Goal: Contribute content: Add original content to the website for others to see

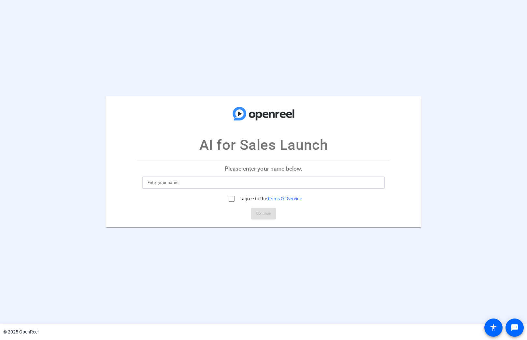
click at [212, 185] on input at bounding box center [263, 183] width 232 height 8
type input "Mark"
drag, startPoint x: 228, startPoint y: 197, endPoint x: 231, endPoint y: 199, distance: 3.4
click at [228, 197] on input "I agree to the Terms Of Service" at bounding box center [231, 198] width 13 height 13
checkbox input "true"
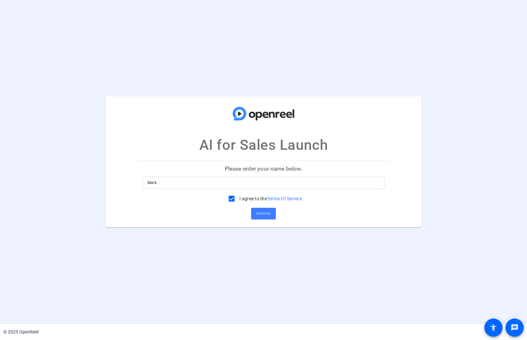
click at [256, 211] on span "Continue" at bounding box center [263, 214] width 14 height 10
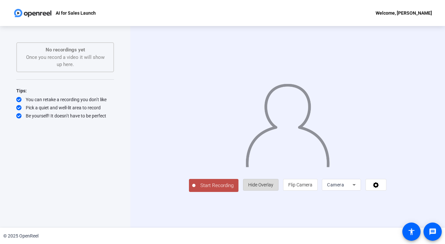
click at [273, 188] on span "Hide Overlay" at bounding box center [260, 184] width 25 height 5
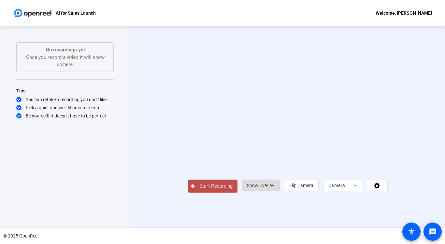
click at [274, 188] on span "Show Overlay" at bounding box center [260, 185] width 27 height 5
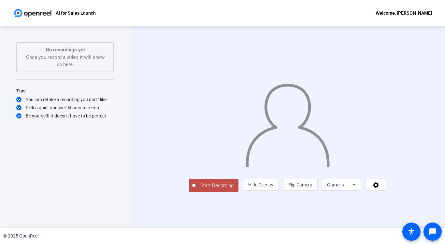
click at [344, 188] on span "Camera" at bounding box center [335, 184] width 17 height 5
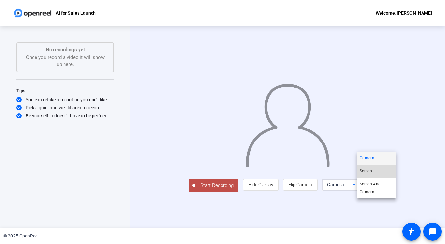
click at [368, 171] on span "Screen" at bounding box center [365, 171] width 12 height 8
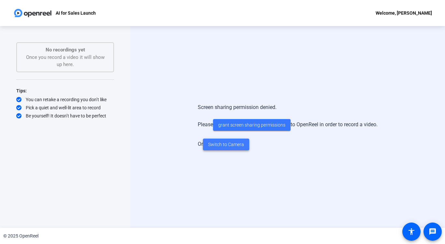
click at [239, 144] on span "Switch to Camera" at bounding box center [226, 144] width 36 height 7
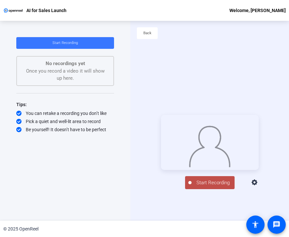
scroll to position [2, 0]
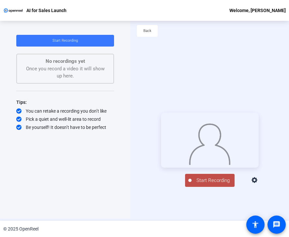
click at [202, 184] on span "Start Recording" at bounding box center [212, 180] width 43 height 7
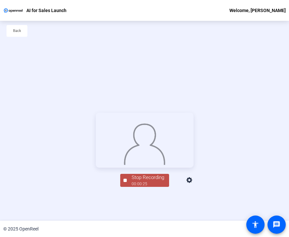
click at [193, 168] on div at bounding box center [145, 140] width 98 height 55
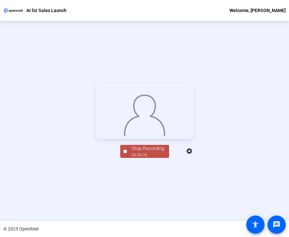
click at [141, 158] on div "00:00:26" at bounding box center [148, 155] width 33 height 6
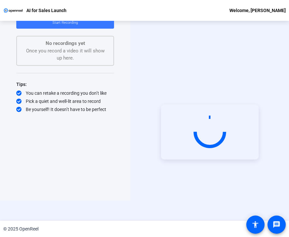
scroll to position [0, 0]
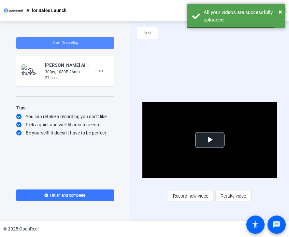
click at [57, 43] on span "Start Recording" at bounding box center [64, 43] width 25 height 4
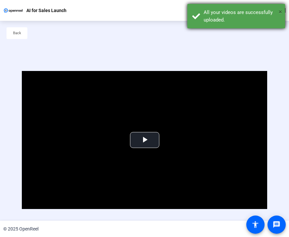
click at [281, 9] on span "×" at bounding box center [280, 12] width 4 height 8
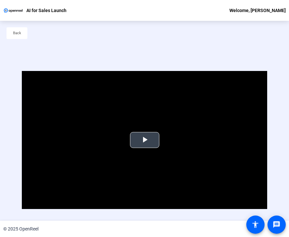
click at [145, 140] on span "Video Player" at bounding box center [145, 140] width 0 height 0
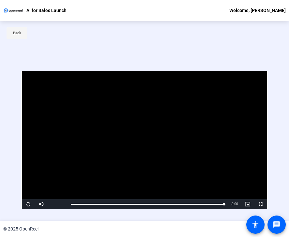
click at [19, 33] on span "Back" at bounding box center [17, 33] width 8 height 10
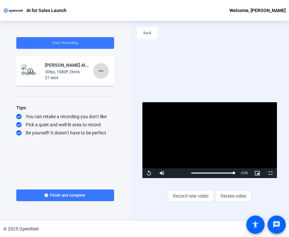
click at [99, 70] on mat-icon "more_horiz" at bounding box center [101, 71] width 8 height 8
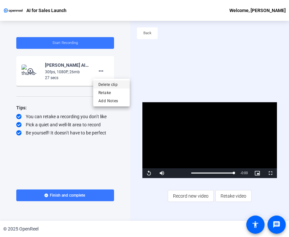
click at [104, 85] on span "Delete clip" at bounding box center [111, 85] width 26 height 8
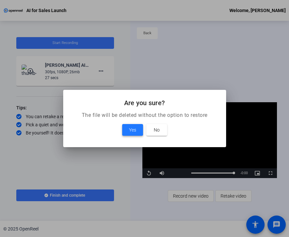
click at [129, 130] on span "Yes" at bounding box center [132, 130] width 7 height 8
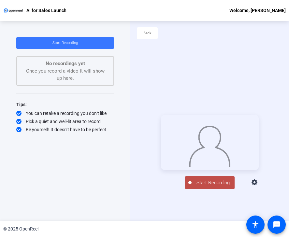
click at [206, 187] on span "Start Recording" at bounding box center [212, 182] width 43 height 7
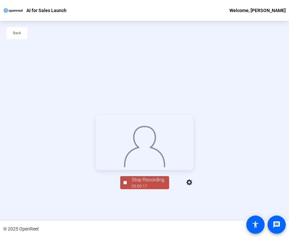
scroll to position [31, 0]
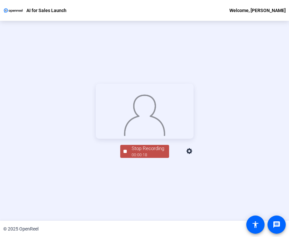
click at [141, 152] on div "Stop Recording" at bounding box center [148, 148] width 33 height 7
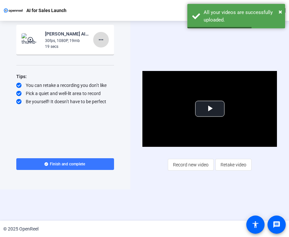
click at [105, 40] on mat-icon "more_horiz" at bounding box center [101, 40] width 8 height 8
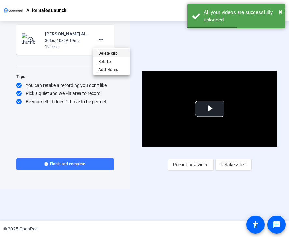
click at [105, 51] on span "Delete clip" at bounding box center [111, 53] width 26 height 8
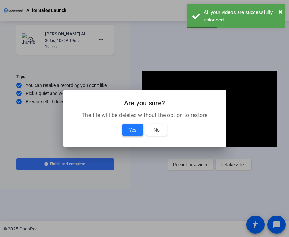
click at [131, 131] on span "Yes" at bounding box center [132, 130] width 7 height 8
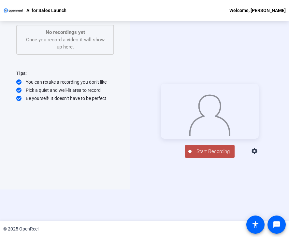
click at [217, 155] on span "Start Recording" at bounding box center [212, 151] width 43 height 7
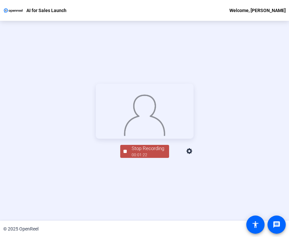
click at [147, 158] on div "00:01:22" at bounding box center [148, 155] width 33 height 6
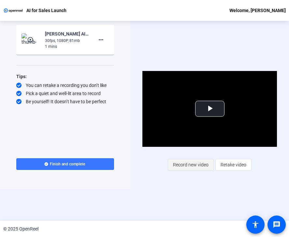
click at [190, 164] on span "Record new video" at bounding box center [190, 165] width 35 height 12
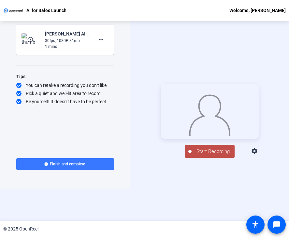
click at [198, 155] on span "Start Recording" at bounding box center [212, 151] width 43 height 7
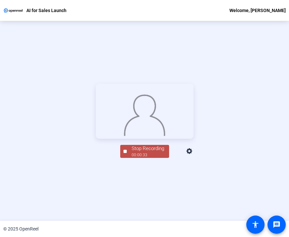
click at [158, 158] on div "00:00:33" at bounding box center [148, 155] width 33 height 6
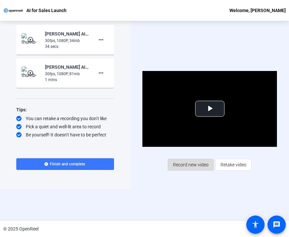
click at [193, 164] on span "Record new video" at bounding box center [190, 165] width 35 height 12
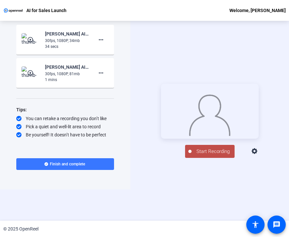
click at [217, 155] on span "Start Recording" at bounding box center [212, 151] width 43 height 7
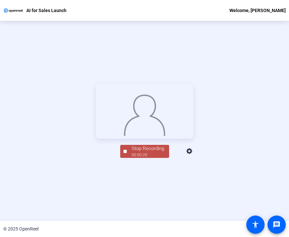
click at [150, 158] on div "00:00:20" at bounding box center [148, 155] width 33 height 6
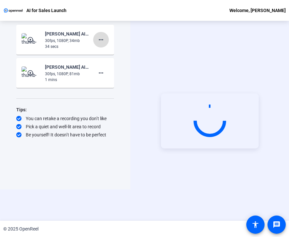
click at [102, 38] on mat-icon "more_horiz" at bounding box center [101, 40] width 8 height 8
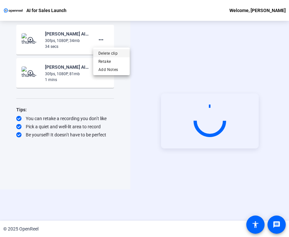
click at [103, 51] on span "Delete clip" at bounding box center [111, 53] width 26 height 8
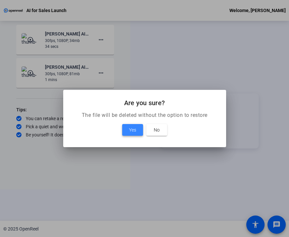
click at [124, 129] on span at bounding box center [132, 130] width 21 height 16
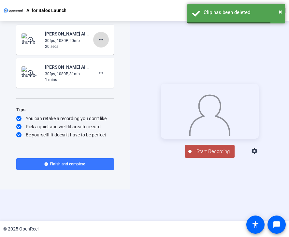
click at [101, 40] on mat-icon "more_horiz" at bounding box center [101, 40] width 8 height 8
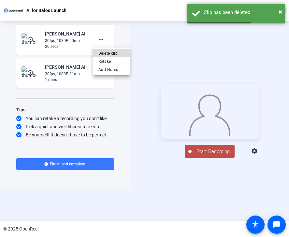
click at [99, 54] on span "Delete clip" at bounding box center [111, 53] width 26 height 8
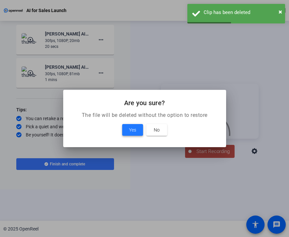
click at [139, 129] on span at bounding box center [132, 130] width 21 height 16
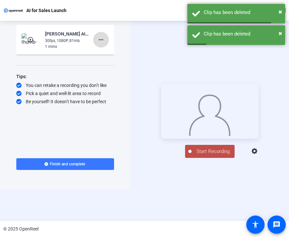
click at [104, 41] on mat-icon "more_horiz" at bounding box center [101, 40] width 8 height 8
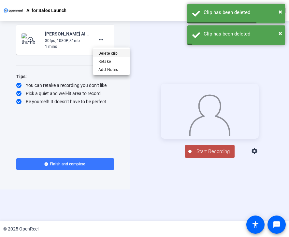
click at [105, 54] on span "Delete clip" at bounding box center [111, 53] width 26 height 8
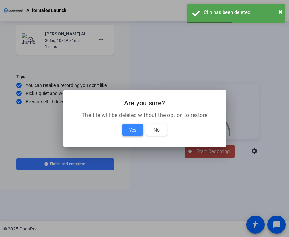
click at [131, 127] on span "Yes" at bounding box center [132, 130] width 7 height 8
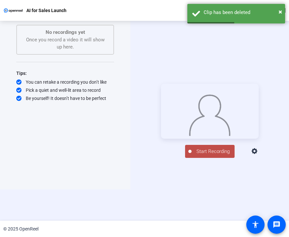
click at [207, 155] on span "Start Recording" at bounding box center [212, 151] width 43 height 7
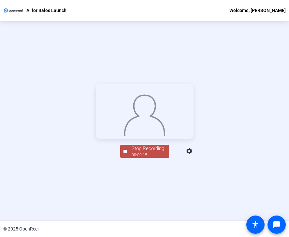
click at [152, 152] on div "Stop Recording" at bounding box center [148, 148] width 33 height 7
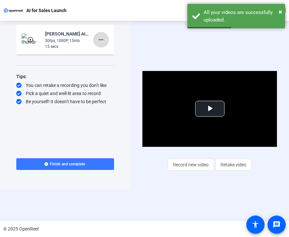
click at [100, 43] on mat-icon "more_horiz" at bounding box center [101, 40] width 8 height 8
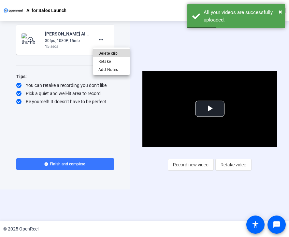
click at [101, 52] on span "Delete clip" at bounding box center [111, 53] width 26 height 8
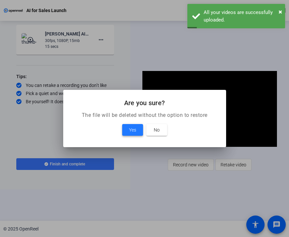
click at [129, 128] on span "Yes" at bounding box center [132, 130] width 7 height 8
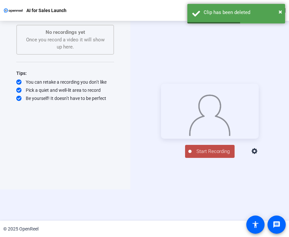
click at [200, 155] on span "Start Recording" at bounding box center [212, 151] width 43 height 7
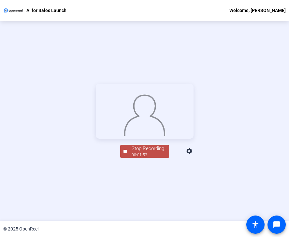
click at [135, 158] on div "00:01:53" at bounding box center [148, 155] width 33 height 6
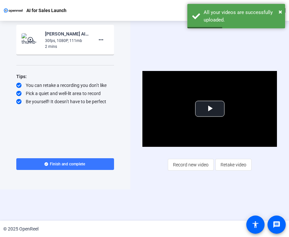
click at [50, 41] on div "30fps, 1080P, 111mb" at bounding box center [67, 41] width 44 height 6
click at [96, 41] on span at bounding box center [101, 40] width 16 height 16
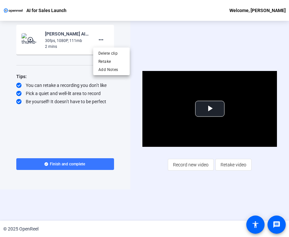
click at [51, 44] on div at bounding box center [144, 118] width 289 height 237
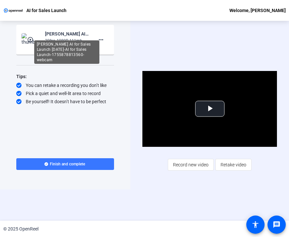
click at [50, 34] on div "[PERSON_NAME] AI for Sales Launch [DATE]-AI for Sales Launch-1755878813560-webc…" at bounding box center [67, 34] width 44 height 8
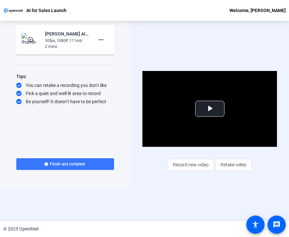
click at [23, 40] on img at bounding box center [30, 39] width 19 height 13
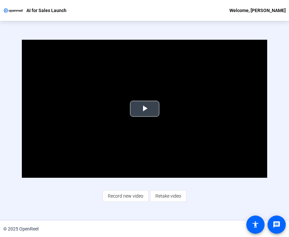
click at [145, 109] on span "Video Player" at bounding box center [145, 109] width 0 height 0
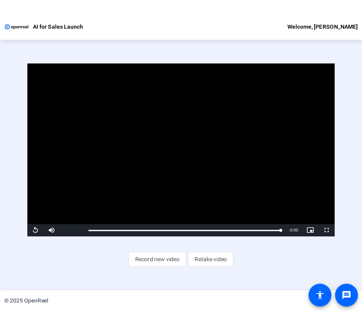
scroll to position [0, 0]
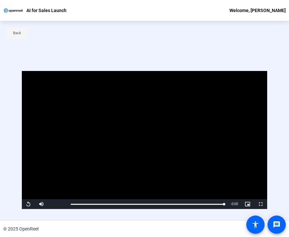
click at [23, 33] on span at bounding box center [17, 33] width 21 height 16
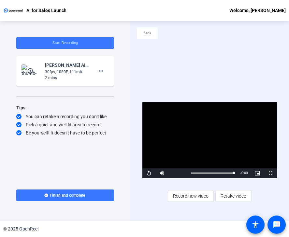
click at [195, 199] on span "Record new video" at bounding box center [190, 196] width 35 height 12
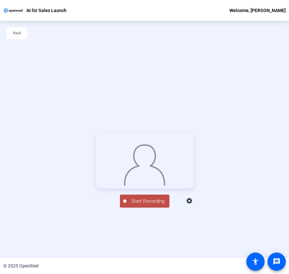
click at [146, 205] on span "Start Recording" at bounding box center [147, 201] width 43 height 7
click at [154, 208] on div "00:02:24" at bounding box center [148, 205] width 33 height 6
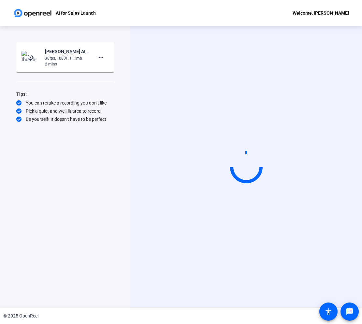
click at [34, 59] on mat-icon "play_circle_outline" at bounding box center [31, 57] width 8 height 7
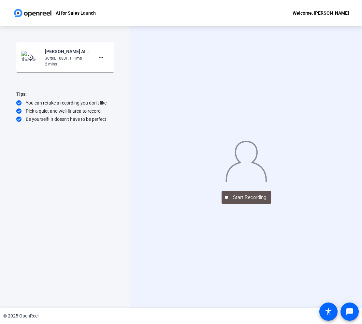
click at [29, 61] on img at bounding box center [30, 57] width 19 height 13
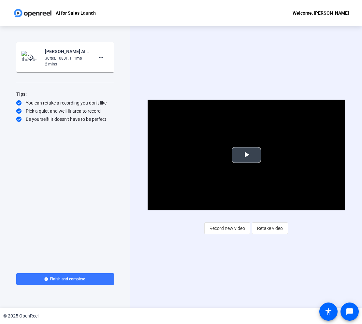
click at [246, 155] on span "Video Player" at bounding box center [246, 155] width 0 height 0
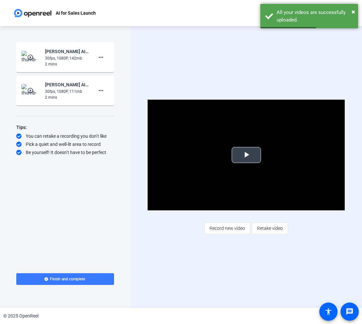
click at [246, 155] on span "Video Player" at bounding box center [246, 155] width 0 height 0
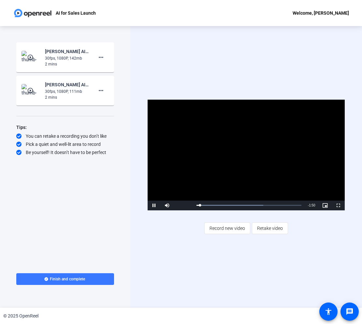
click at [30, 58] on mat-icon "play_circle_outline" at bounding box center [31, 57] width 8 height 7
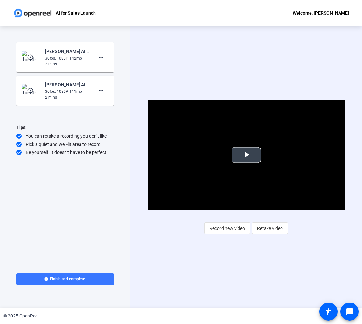
click at [246, 155] on span "Video Player" at bounding box center [246, 155] width 0 height 0
click at [30, 90] on mat-icon "play_circle_outline" at bounding box center [31, 90] width 8 height 7
click at [246, 155] on span "Video Player" at bounding box center [246, 155] width 0 height 0
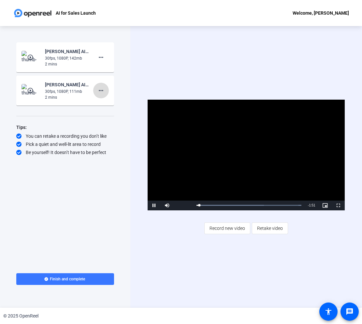
click at [99, 91] on mat-icon "more_horiz" at bounding box center [101, 91] width 8 height 8
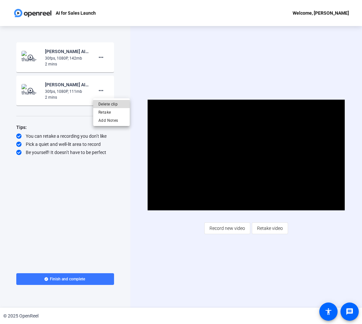
click at [105, 102] on span "Delete clip" at bounding box center [111, 104] width 26 height 8
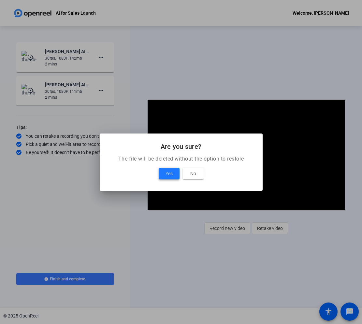
click at [166, 172] on span "Yes" at bounding box center [168, 174] width 7 height 8
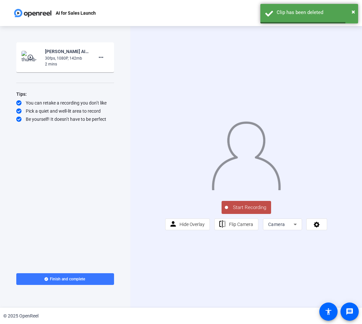
click at [28, 56] on mat-icon "play_circle_outline" at bounding box center [31, 57] width 8 height 7
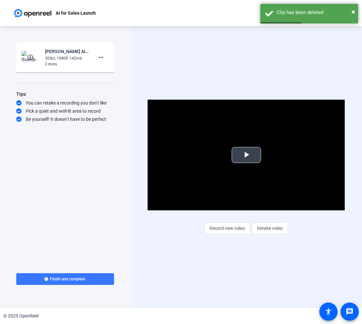
click at [246, 155] on span "Video Player" at bounding box center [246, 155] width 0 height 0
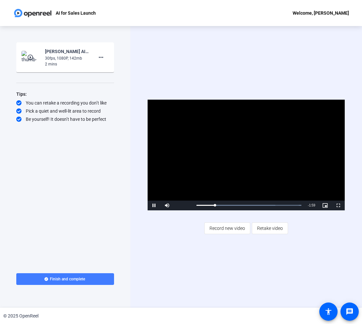
click at [71, 279] on span "Finish and complete" at bounding box center [67, 278] width 35 height 5
